Goal: Feedback & Contribution: Submit feedback/report problem

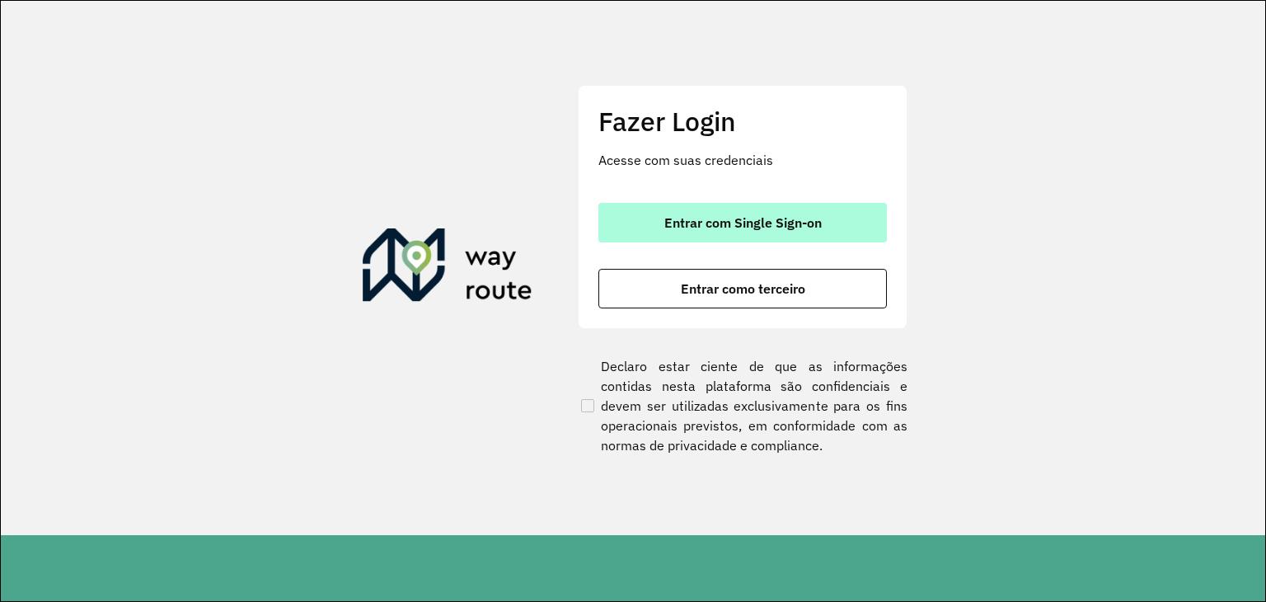
click at [832, 218] on button "Entrar com Single Sign-on" at bounding box center [742, 223] width 288 height 40
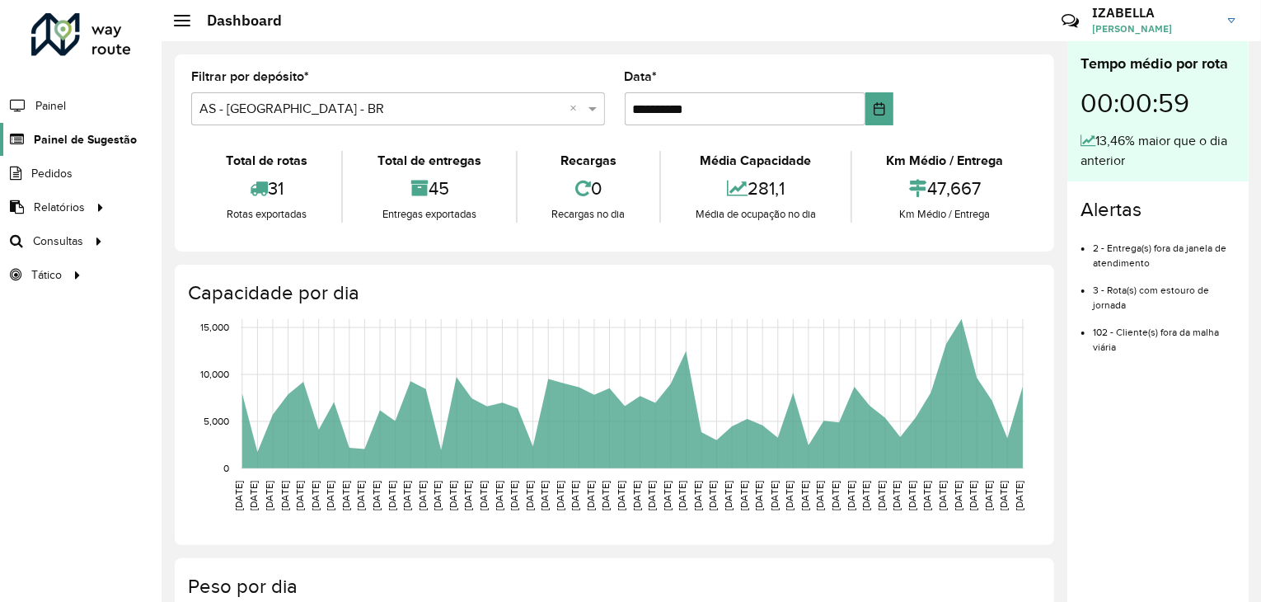
click at [129, 128] on link "Painel de Sugestão" at bounding box center [68, 139] width 137 height 33
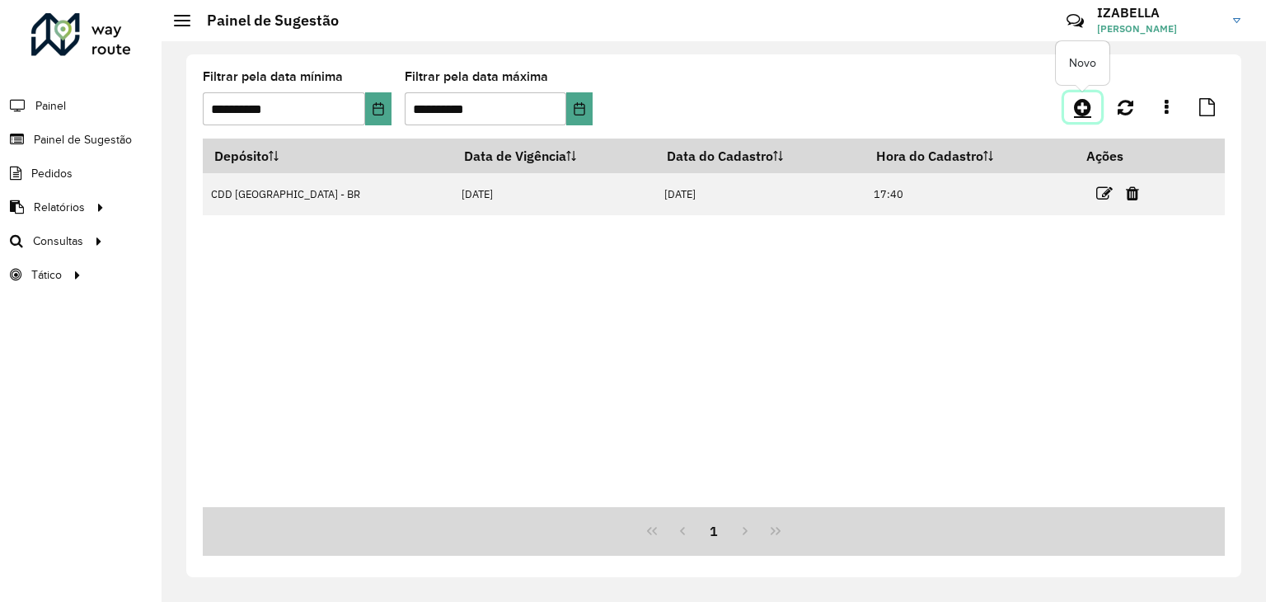
click at [1079, 107] on icon at bounding box center [1082, 107] width 17 height 20
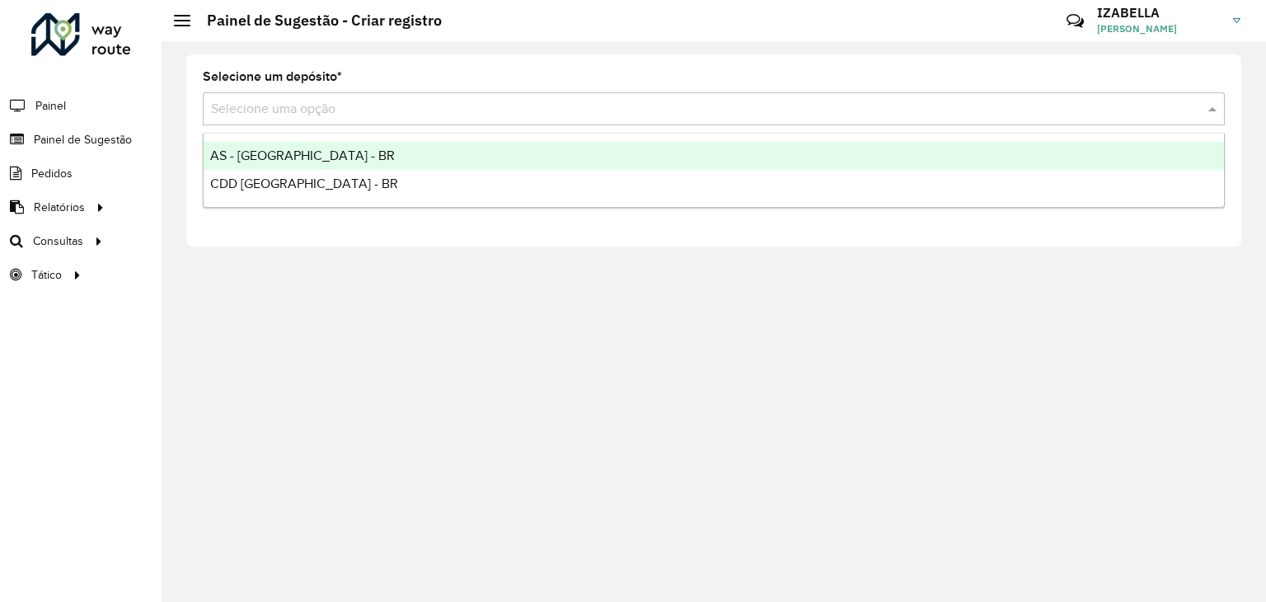
click at [287, 115] on input "text" at bounding box center [697, 110] width 973 height 20
click at [307, 160] on span "AS - [GEOGRAPHIC_DATA] - BR" at bounding box center [302, 155] width 185 height 14
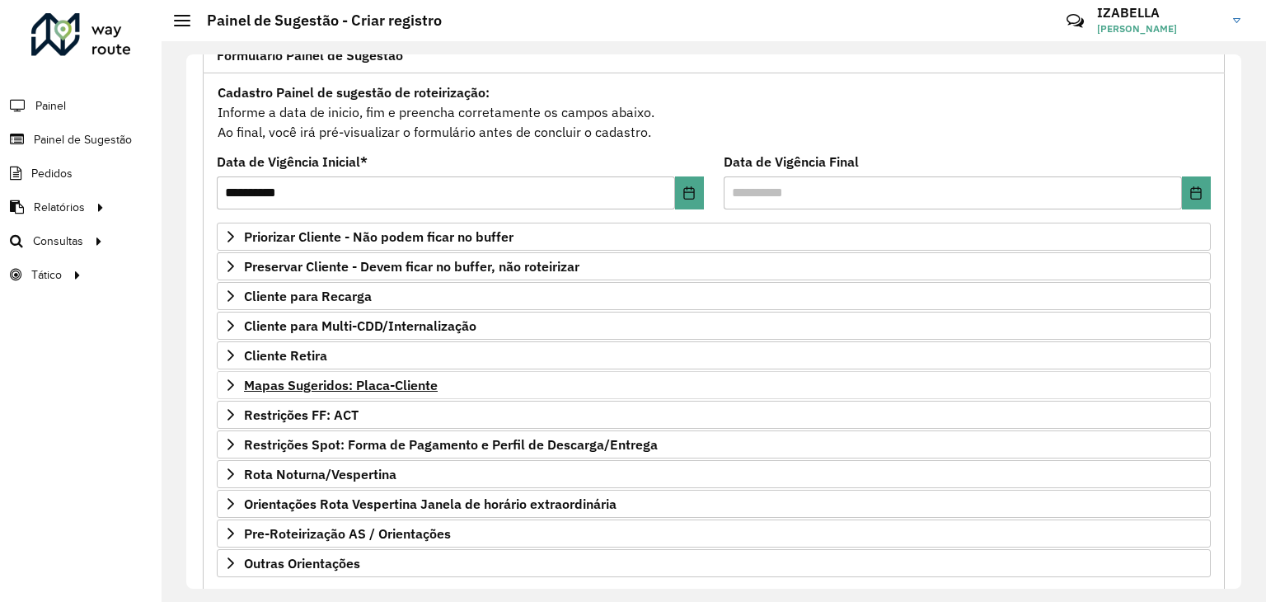
scroll to position [214, 0]
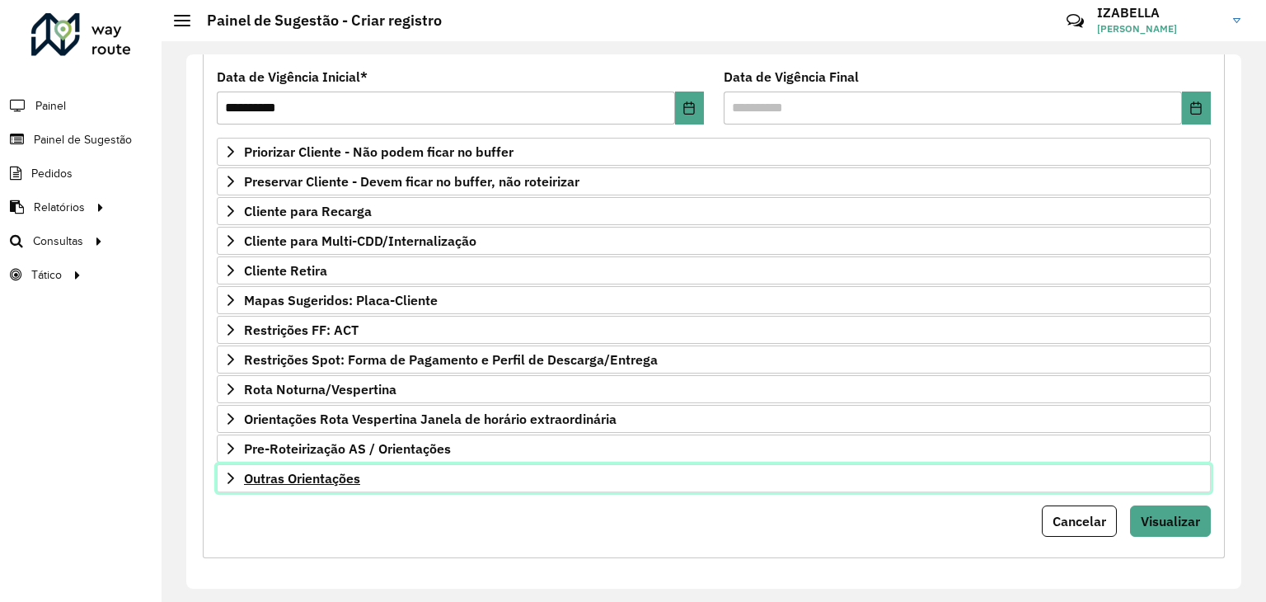
click at [293, 485] on link "Outras Orientações" at bounding box center [714, 478] width 994 height 28
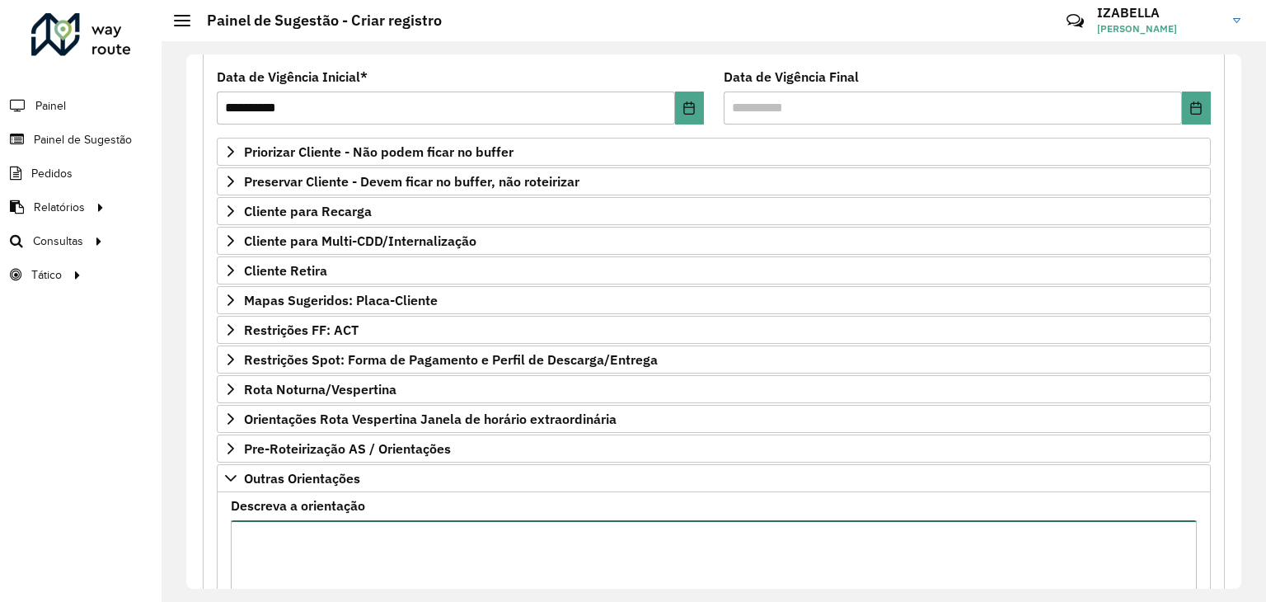
drag, startPoint x: 267, startPoint y: 537, endPoint x: 251, endPoint y: 551, distance: 21.6
click at [251, 551] on textarea "Descreva a orientação" at bounding box center [714, 589] width 966 height 139
paste textarea "**********"
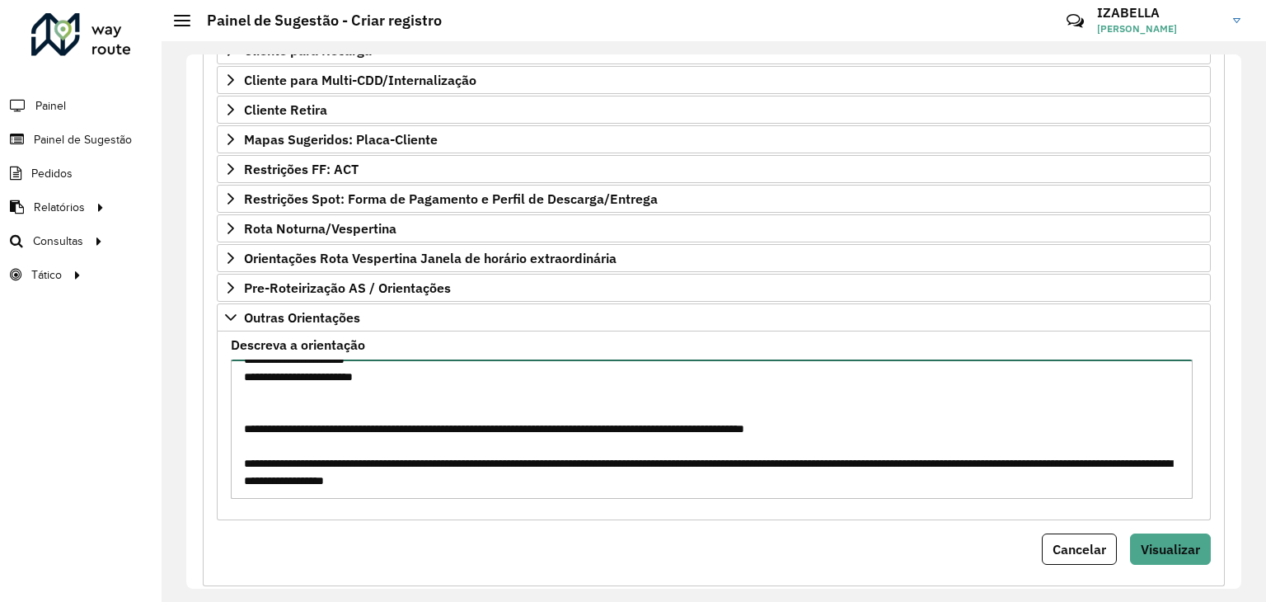
scroll to position [403, 0]
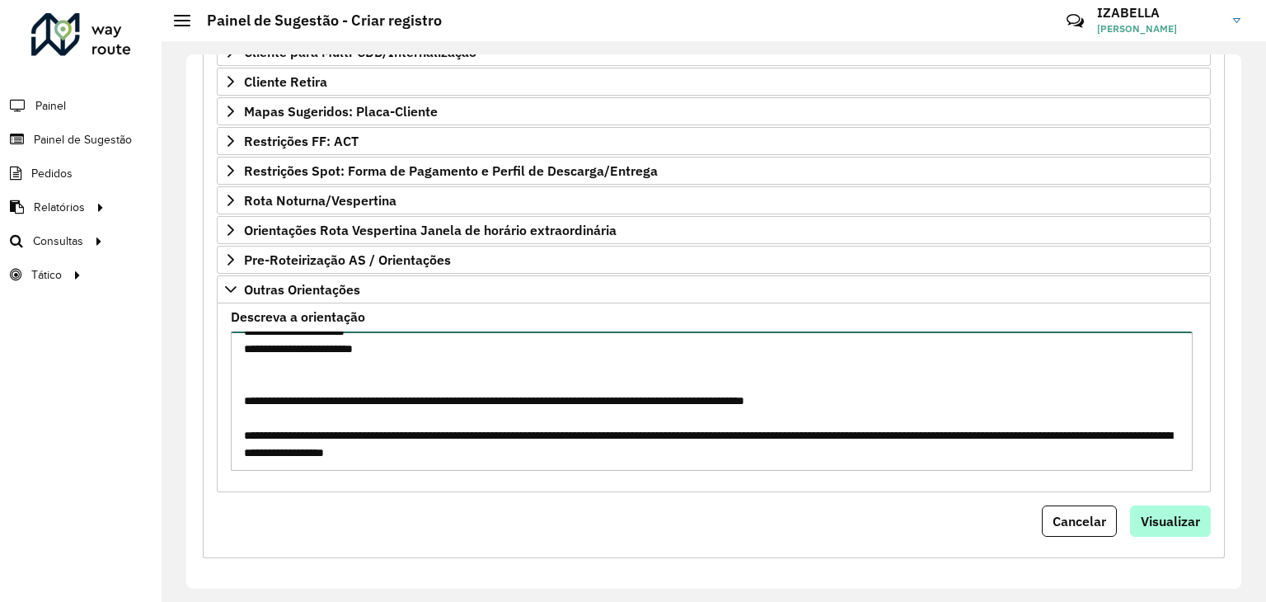
type textarea "**********"
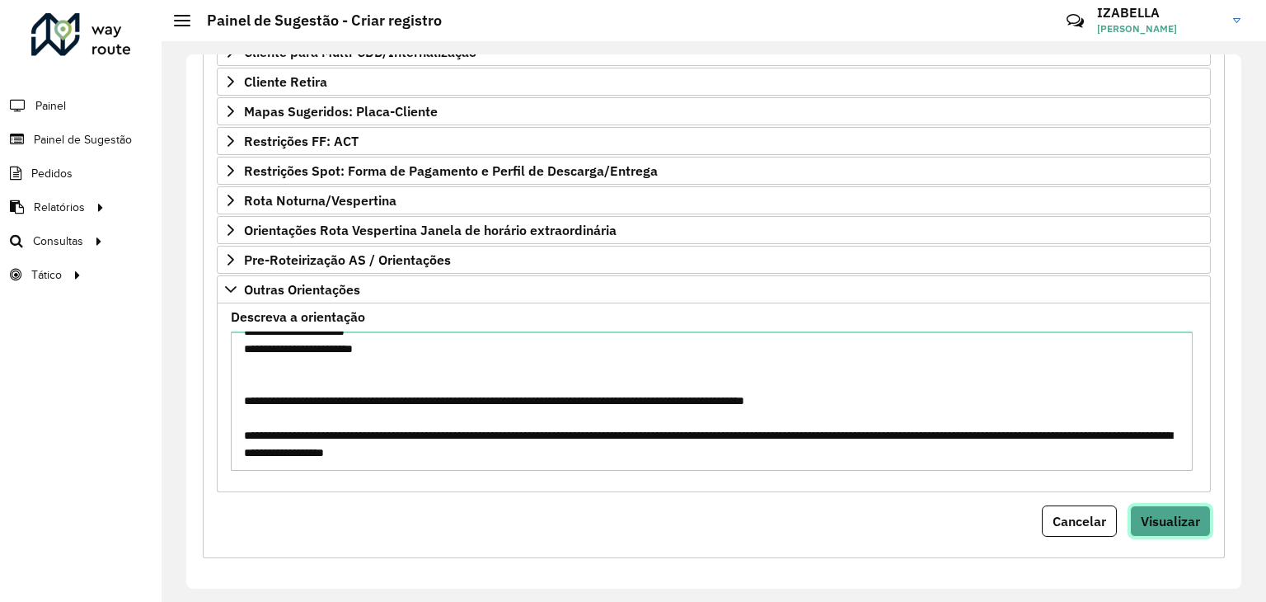
click at [1138, 505] on button "Visualizar" at bounding box center [1170, 520] width 81 height 31
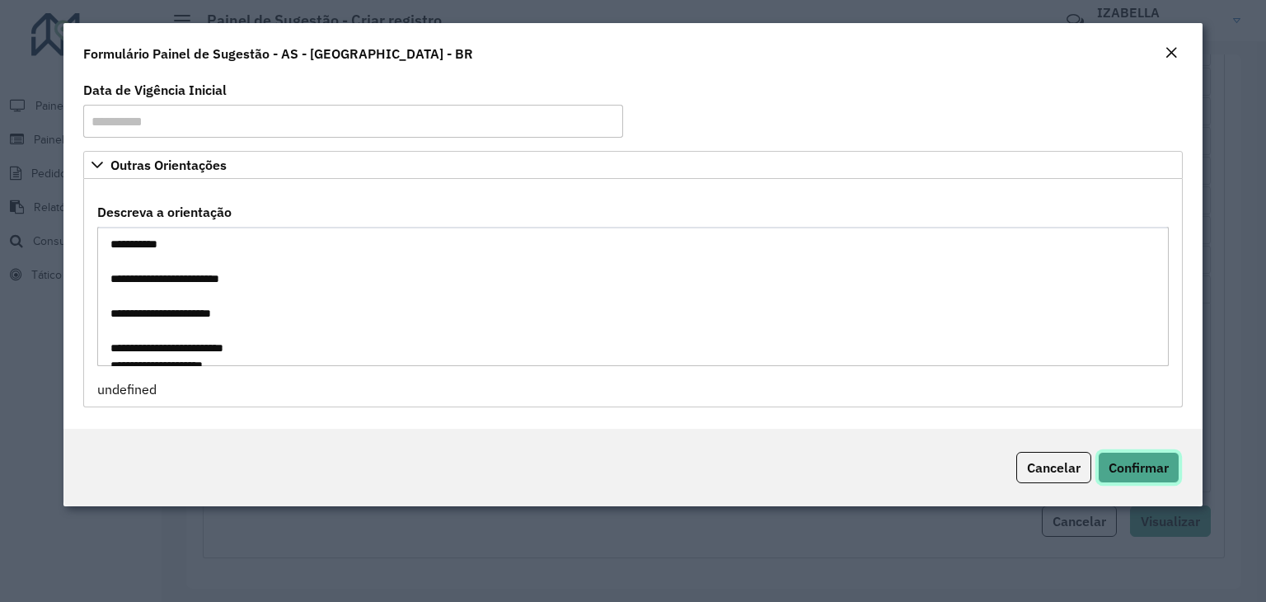
click at [1117, 469] on span "Confirmar" at bounding box center [1139, 467] width 60 height 16
